Goal: Transaction & Acquisition: Obtain resource

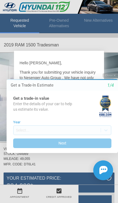
click at [74, 161] on div "Close Get a Trade-In Estimate 1/4 Get a trade-in value Enter the details of you…" at bounding box center [59, 129] width 118 height 113
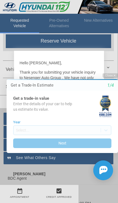
scroll to position [161, 1]
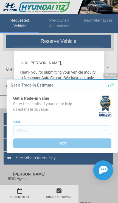
click at [78, 147] on button "Next" at bounding box center [62, 144] width 99 height 10
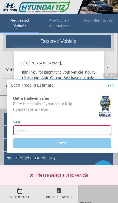
click at [31, 176] on icon at bounding box center [31, 175] width 3 height 4
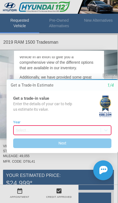
scroll to position [0, 1]
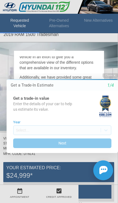
scroll to position [10, 0]
click at [71, 174] on div "Please select a valid vehicle" at bounding box center [59, 176] width 118 height 20
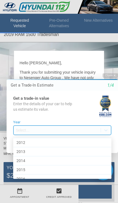
scroll to position [182, 0]
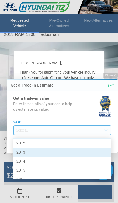
click at [53, 153] on div "2013" at bounding box center [62, 152] width 99 height 9
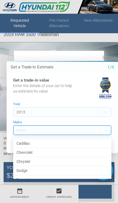
scroll to position [55, 0]
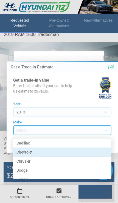
click at [36, 152] on div "Chevrolet" at bounding box center [62, 152] width 99 height 9
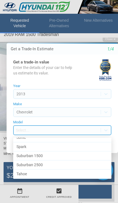
scroll to position [242, 0]
click at [58, 154] on div "Suburban 1500" at bounding box center [62, 157] width 99 height 9
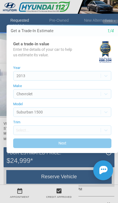
scroll to position [34, 0]
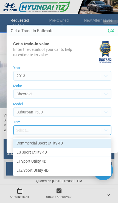
click at [46, 153] on div "LS Sport Utility 4D" at bounding box center [62, 152] width 99 height 9
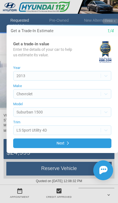
click at [75, 145] on button "Next" at bounding box center [62, 144] width 99 height 10
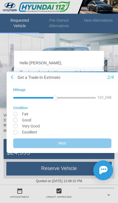
click at [18, 121] on input "radio" at bounding box center [62, 120] width 99 height 4
radio input "true"
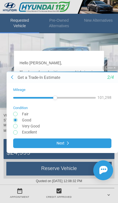
click at [78, 147] on button "Next" at bounding box center [62, 144] width 99 height 10
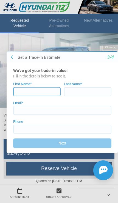
click at [39, 92] on input at bounding box center [37, 91] width 48 height 9
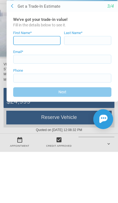
type input "Charlie"
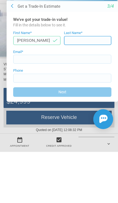
type input "Minicozzi"
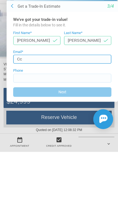
type input "C"
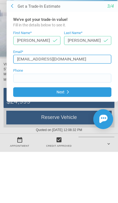
type input "Chachi558@hotmail.com"
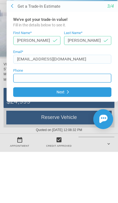
click at [65, 80] on input at bounding box center [62, 78] width 99 height 9
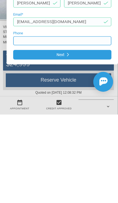
type input "(631) 379-5069"
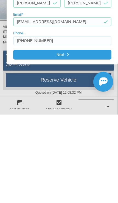
scroll to position [123, 1]
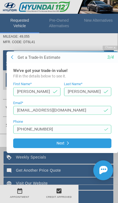
click at [38, 109] on input "Chachi558@hotmail.com" at bounding box center [62, 110] width 99 height 9
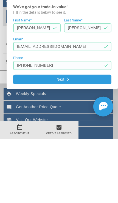
click at [39, 46] on input "Chachi558@hotmail.com" at bounding box center [62, 46] width 99 height 9
click at [84, 48] on input "Chachi558@hotmail.com" at bounding box center [62, 46] width 99 height 9
click at [36, 48] on input "Chachi558@hotmail.com" at bounding box center [62, 46] width 99 height 9
type input "Chachi5508@hotmail.com"
click at [66, 82] on button "Next" at bounding box center [62, 80] width 99 height 10
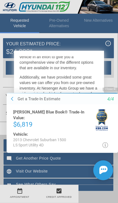
scroll to position [135, 1]
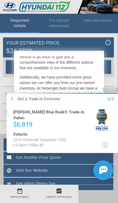
click at [100, 112] on img at bounding box center [102, 120] width 12 height 21
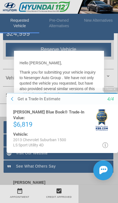
scroll to position [153, 0]
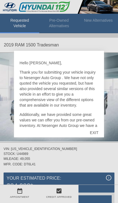
click at [92, 74] on body at bounding box center [59, 74] width 118 height 0
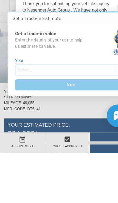
scroll to position [44, 0]
